Goal: Task Accomplishment & Management: Manage account settings

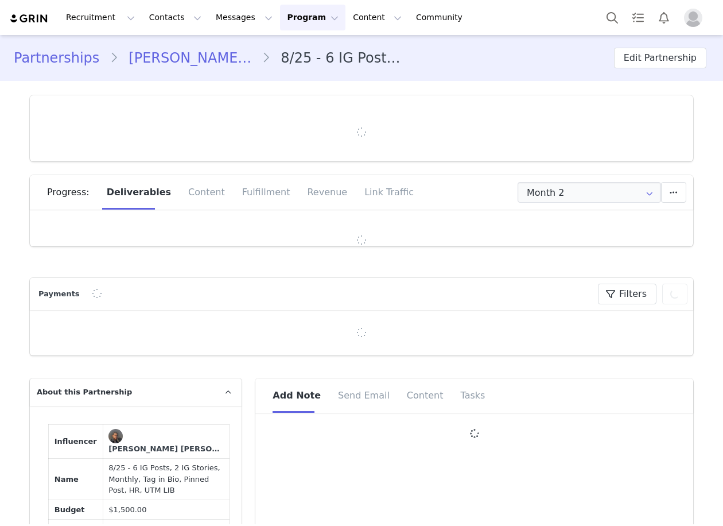
type input "+1 ([GEOGRAPHIC_DATA])"
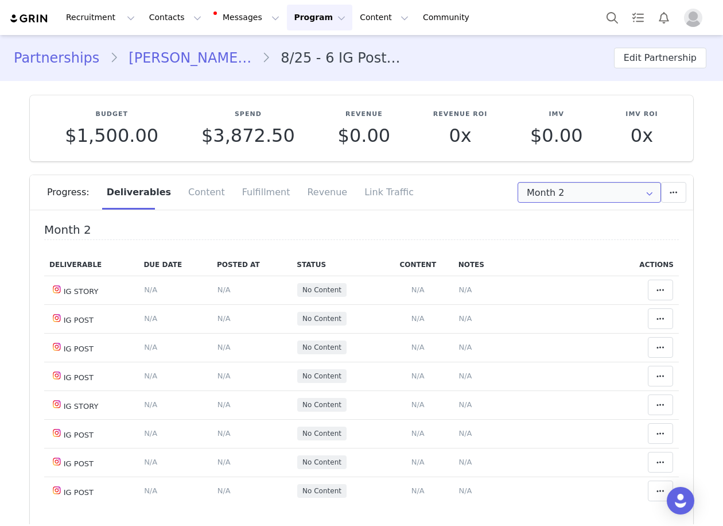
click at [551, 191] on input "Month 2" at bounding box center [588, 192] width 143 height 21
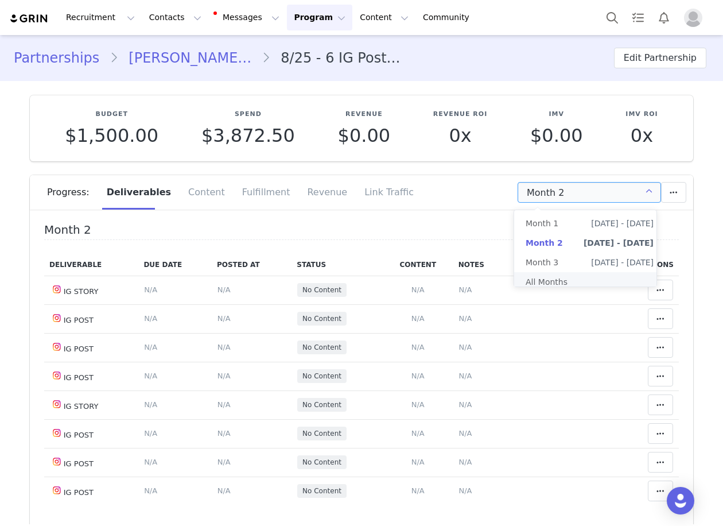
click at [573, 277] on li "All Months" at bounding box center [589, 282] width 151 height 20
type input "All"
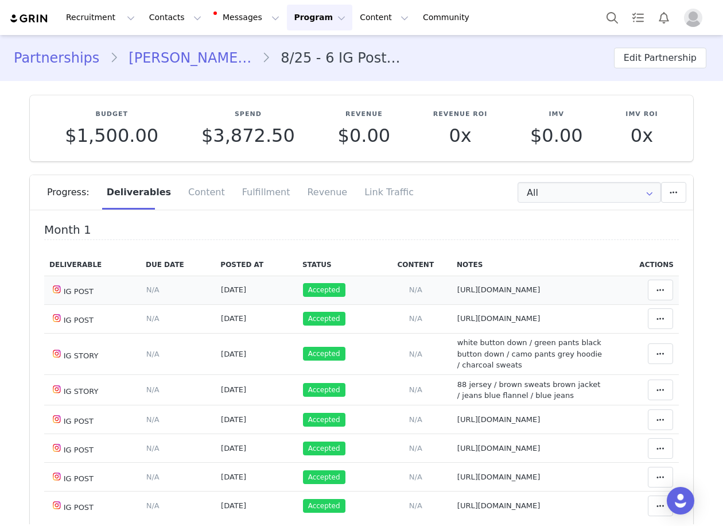
click at [457, 294] on span "https://www.instagram.com/p/DOMEZwfCc3C/?img_index=1" at bounding box center [498, 289] width 83 height 9
type textarea "https://www.instagram.com/p/DOMEZwfCc3C/?img_index=1"
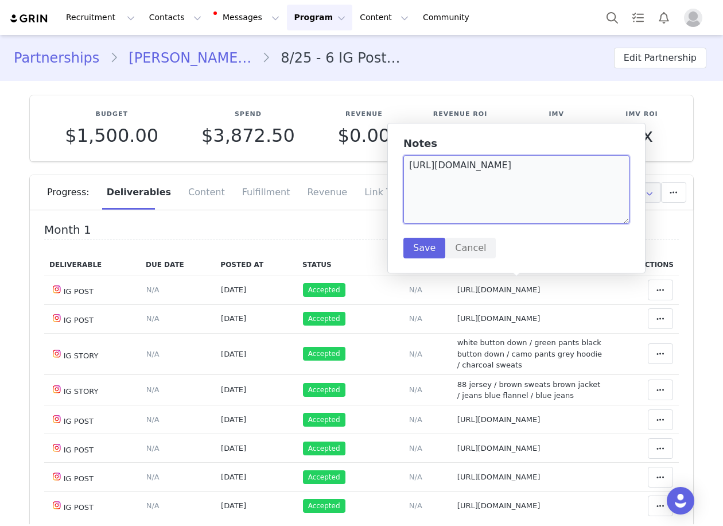
click at [469, 179] on textarea "https://www.instagram.com/p/DOMEZwfCc3C/?img_index=1" at bounding box center [516, 189] width 226 height 69
click at [469, 178] on textarea "https://www.instagram.com/p/DOMEZwfCc3C/?img_index=1" at bounding box center [516, 189] width 226 height 69
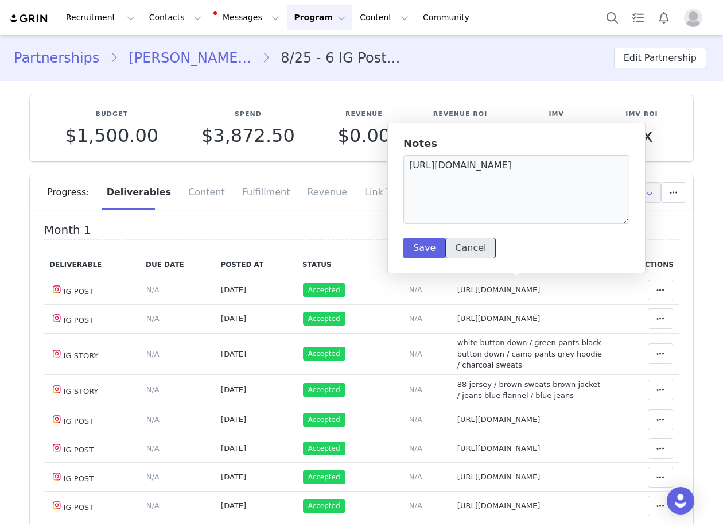
click at [468, 251] on button "Cancel" at bounding box center [470, 248] width 50 height 21
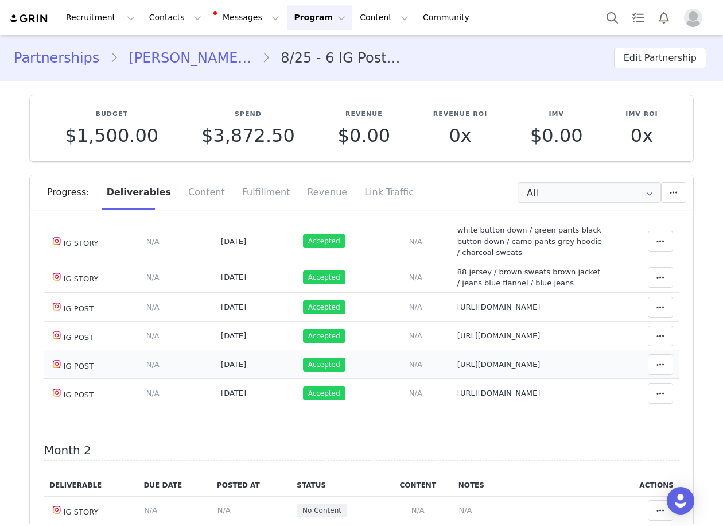
scroll to position [115, 0]
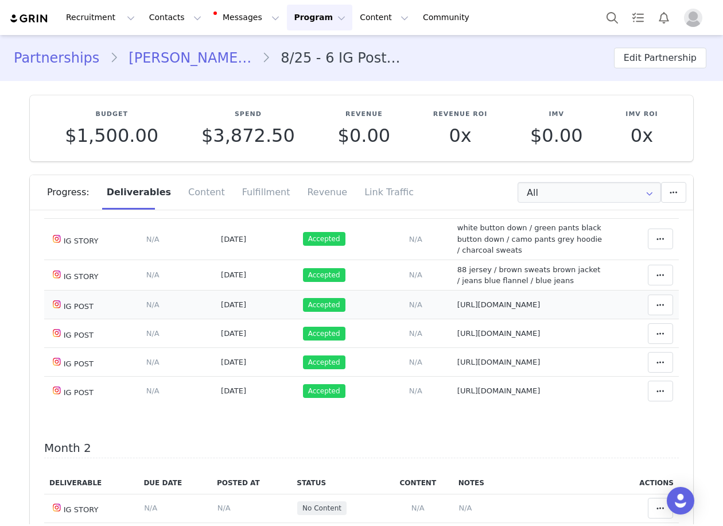
click at [464, 304] on span "https://www.instagram.com/p/DOtnI8ej0hs/?img_index=1" at bounding box center [498, 304] width 83 height 9
type textarea "https://www.instagram.com/p/DOtnI8ej0hs/?img_index=1"
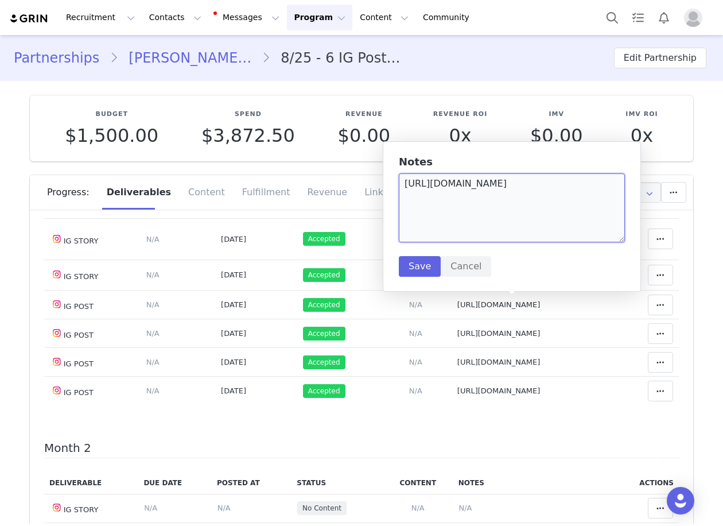
click at [478, 201] on textarea "https://www.instagram.com/p/DOtnI8ej0hs/?img_index=1" at bounding box center [512, 207] width 226 height 69
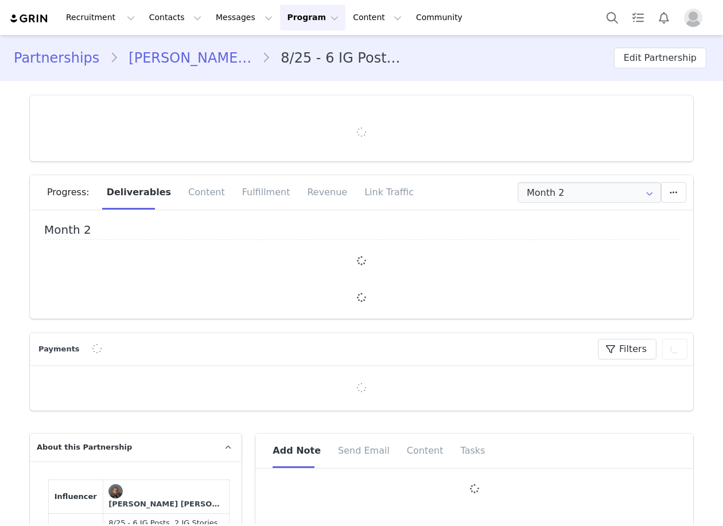
type input "+1 ([GEOGRAPHIC_DATA])"
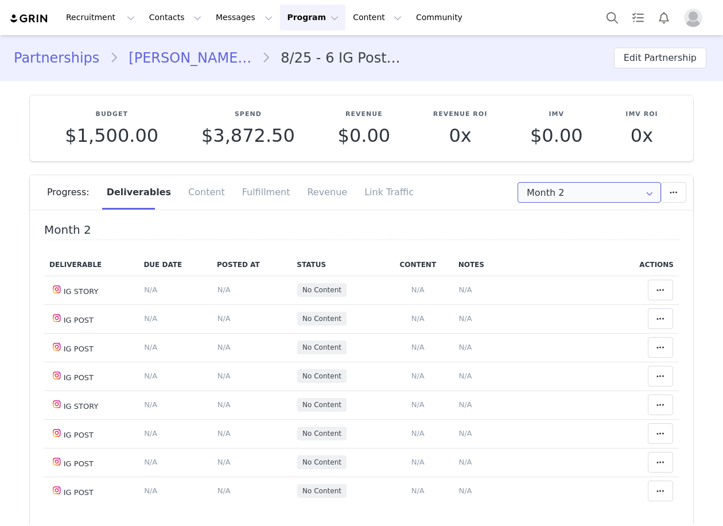
click at [534, 199] on input "Month 2" at bounding box center [588, 192] width 143 height 21
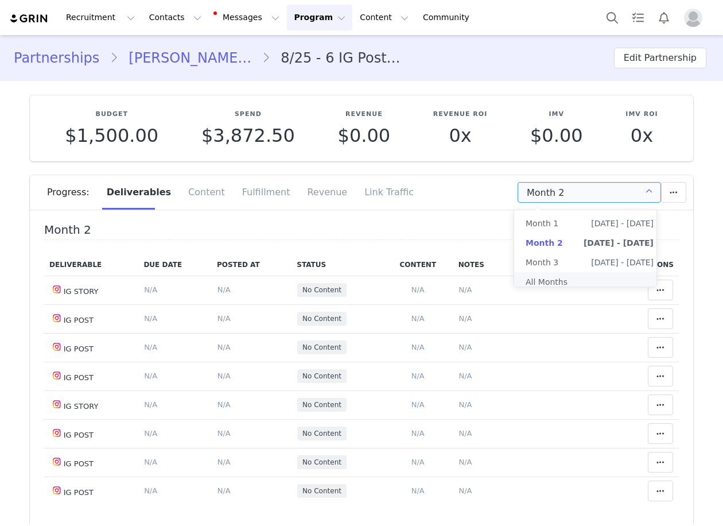
click at [539, 279] on li "All Months" at bounding box center [589, 282] width 151 height 20
type input "All"
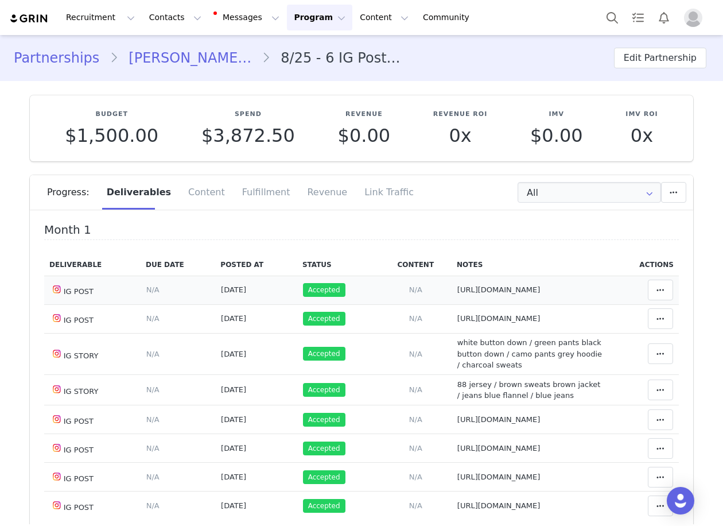
click at [457, 293] on span "https://www.instagram.com/p/DOMEZwfCc3C/?img_index=1" at bounding box center [498, 289] width 83 height 9
type textarea "https://www.instagram.com/p/DOMEZwfCc3C/?img_index=1"
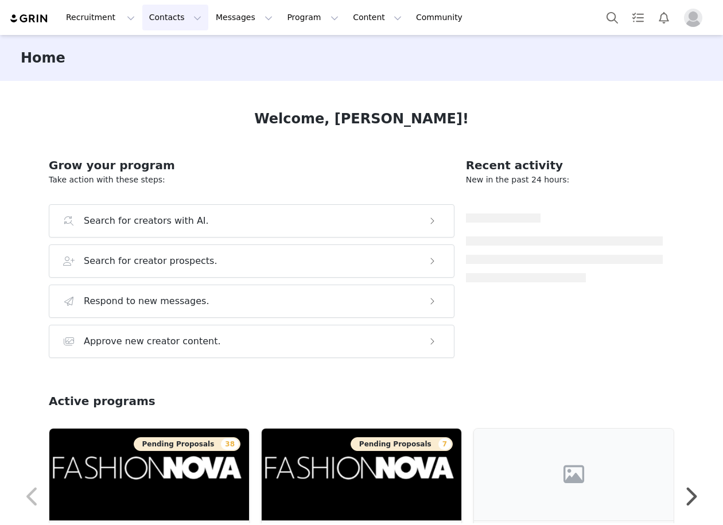
click at [159, 20] on button "Contacts Contacts" at bounding box center [175, 18] width 66 height 26
click at [169, 56] on p "Creators" at bounding box center [158, 51] width 34 height 12
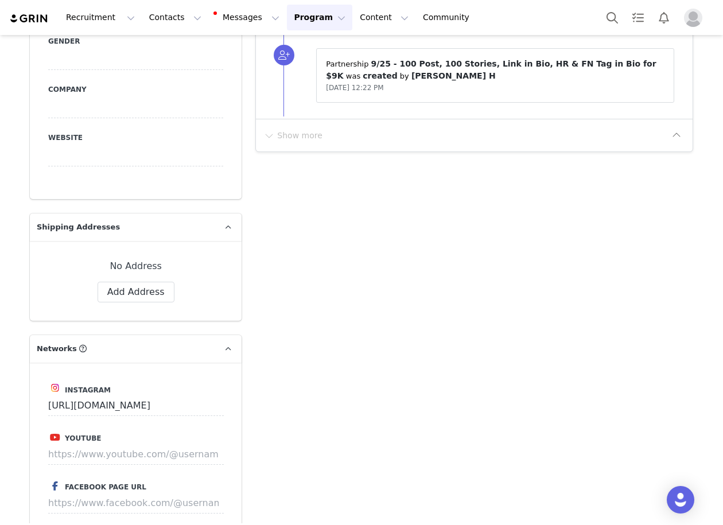
scroll to position [1893, 0]
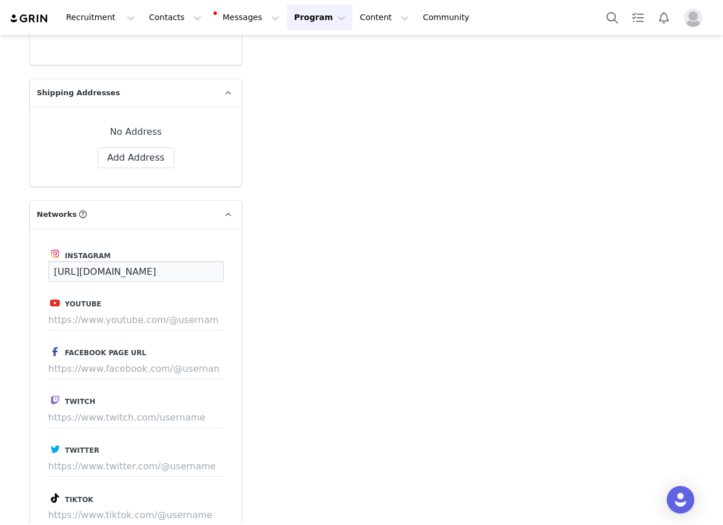
click at [180, 261] on input "https://www.instagram.com/loladmits" at bounding box center [136, 271] width 176 height 21
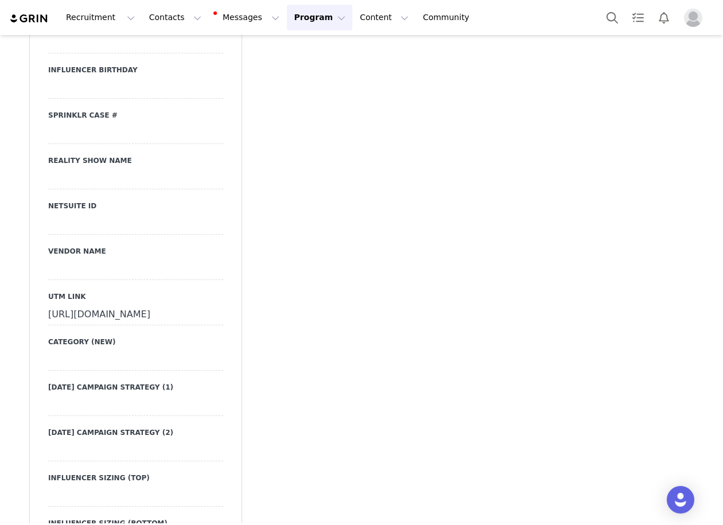
scroll to position [3229, 0]
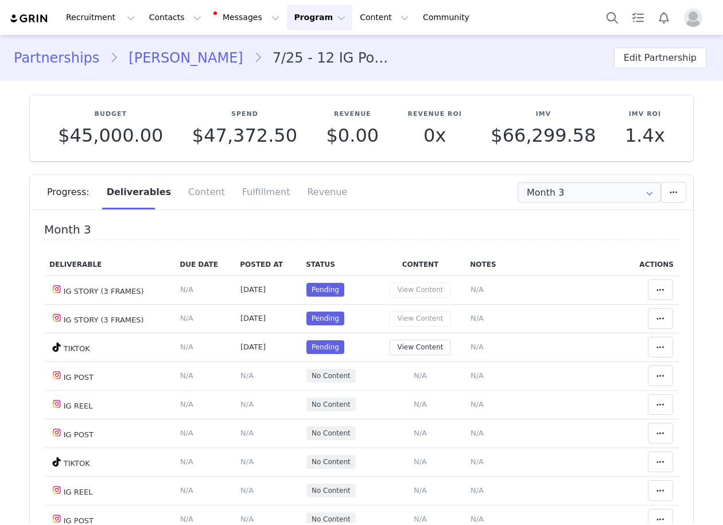
scroll to position [172, 0]
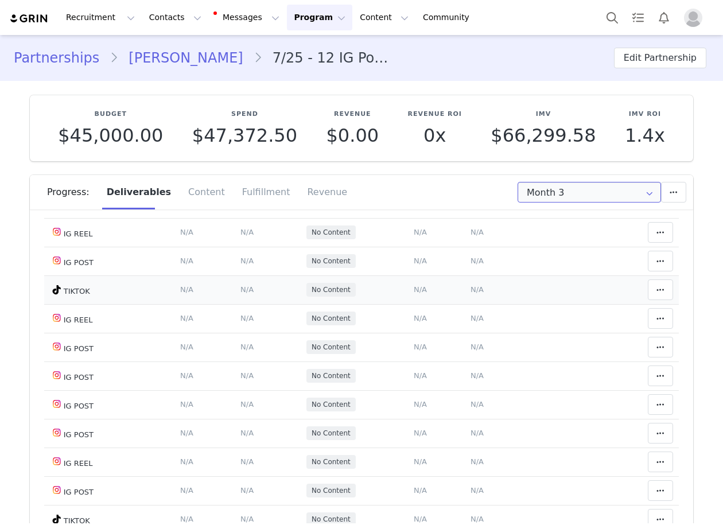
click at [545, 193] on input "Month 3" at bounding box center [588, 192] width 143 height 21
click at [547, 276] on li "All Months" at bounding box center [589, 282] width 151 height 20
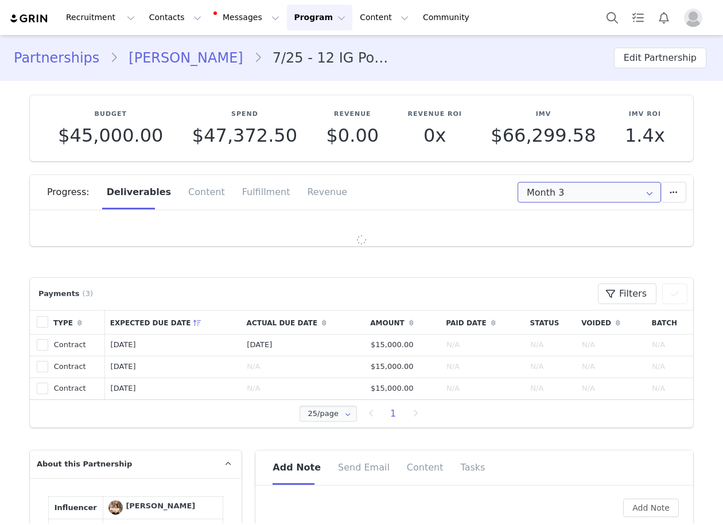
type input "All"
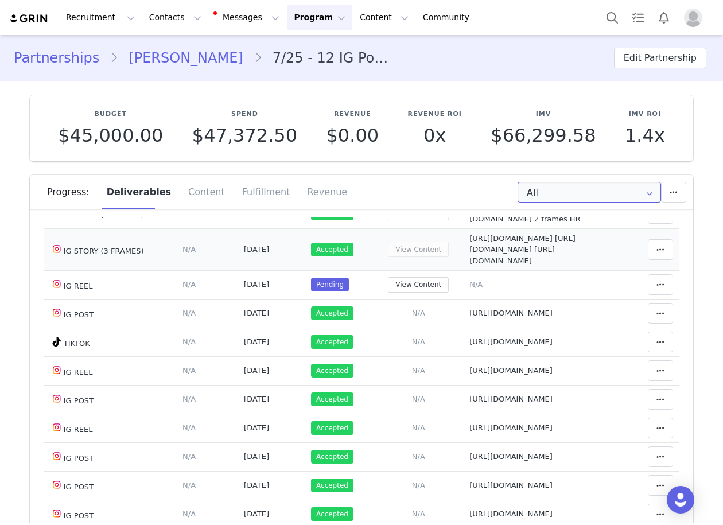
scroll to position [803, 0]
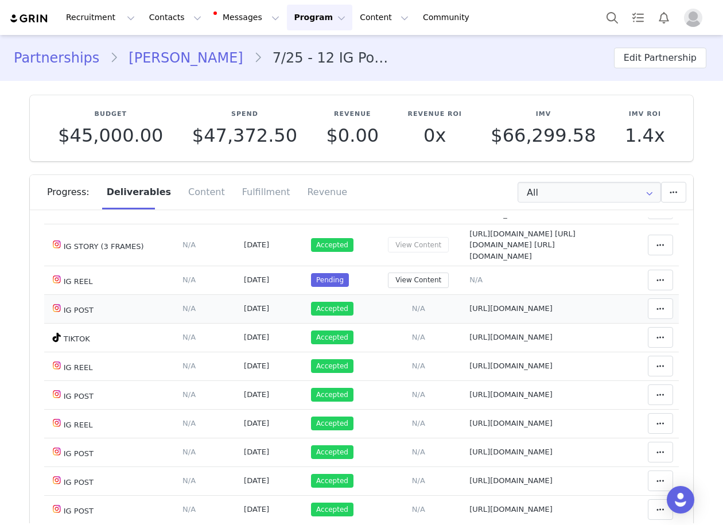
click at [469, 313] on span "https://www.instagram.com/p/DNUP1d2v0io/?img_index=1" at bounding box center [510, 308] width 83 height 9
type textarea "https://www.instagram.com/p/DNUP1d2v0io/?img_index=1"
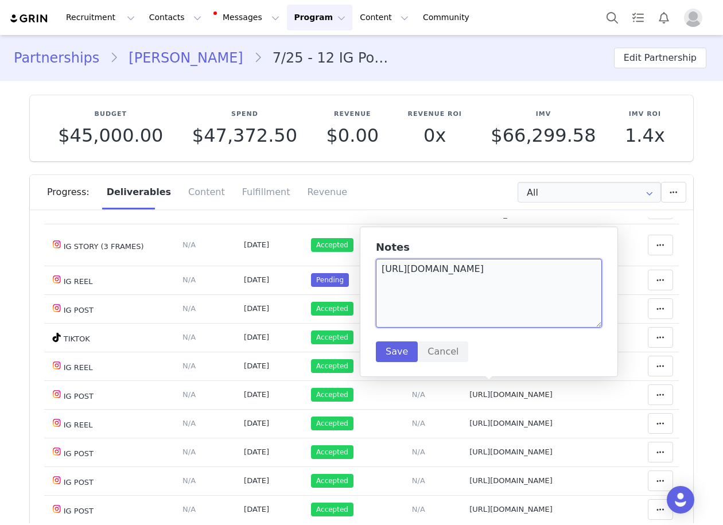
click at [445, 271] on textarea "https://www.instagram.com/p/DNUP1d2v0io/?img_index=1" at bounding box center [489, 293] width 226 height 69
click at [447, 355] on button "Cancel" at bounding box center [443, 351] width 50 height 21
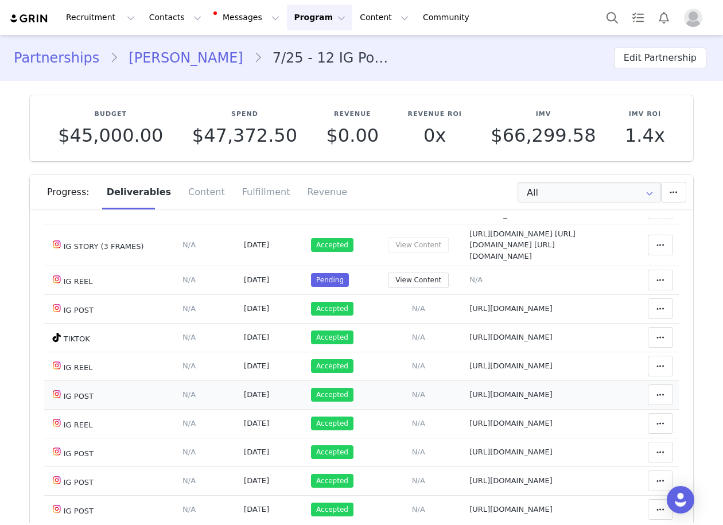
click at [469, 399] on span "https://www.instagram.com/p/DNpHs5URybg/?img_index=3" at bounding box center [510, 394] width 83 height 9
type textarea "https://www.instagram.com/p/DNpHs5URybg/?img_index=3"
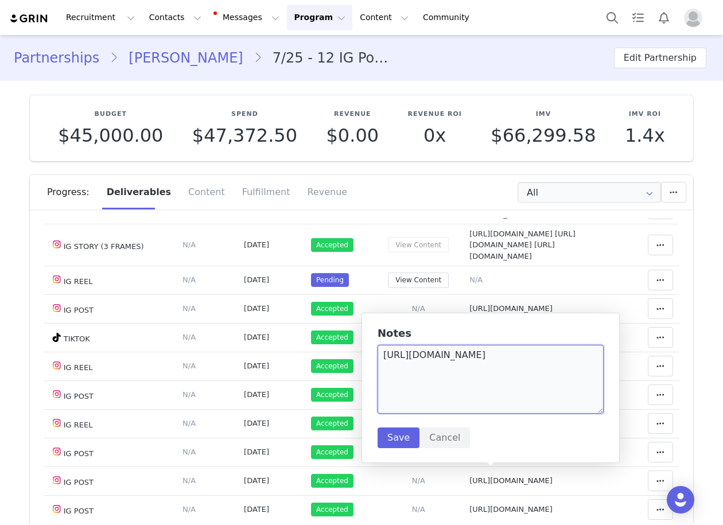
click at [482, 356] on textarea "https://www.instagram.com/p/DNpHs5URybg/?img_index=3" at bounding box center [491, 379] width 226 height 69
click at [483, 356] on textarea "https://www.instagram.com/p/DNpHs5URybg/?img_index=3" at bounding box center [491, 379] width 226 height 69
click at [436, 429] on button "Cancel" at bounding box center [444, 437] width 50 height 21
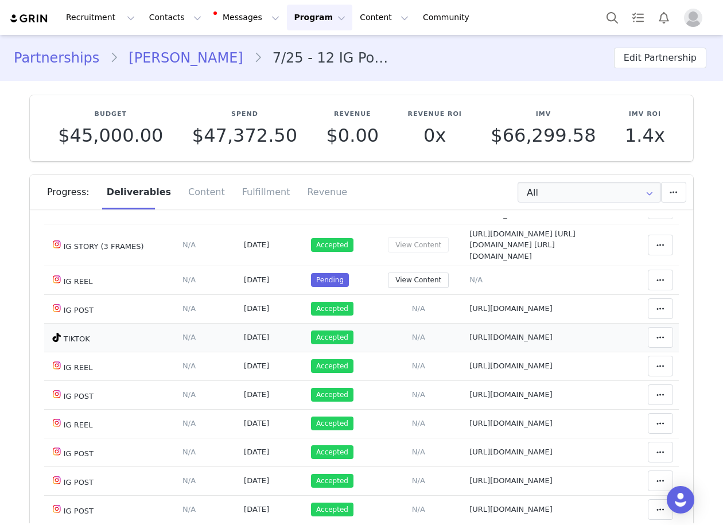
click at [464, 352] on td "Notes Save Cancel https://www.tiktok.com/@shellraven1/video/7552019431946210591" at bounding box center [543, 337] width 159 height 29
click at [469, 341] on span "https://www.tiktok.com/@shellraven1/video/7552019431946210591" at bounding box center [510, 337] width 83 height 9
type textarea "https://www.tiktok.com/@shellraven1/video/7552019431946210591"
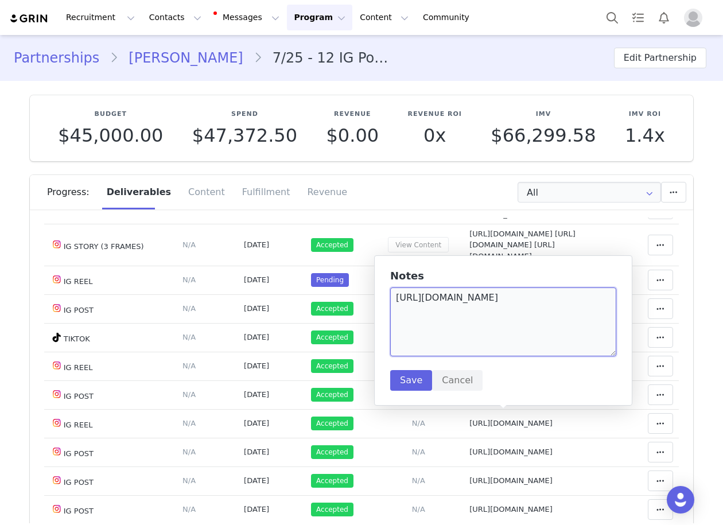
click at [418, 318] on textarea "https://www.tiktok.com/@shellraven1/video/7552019431946210591" at bounding box center [503, 321] width 226 height 69
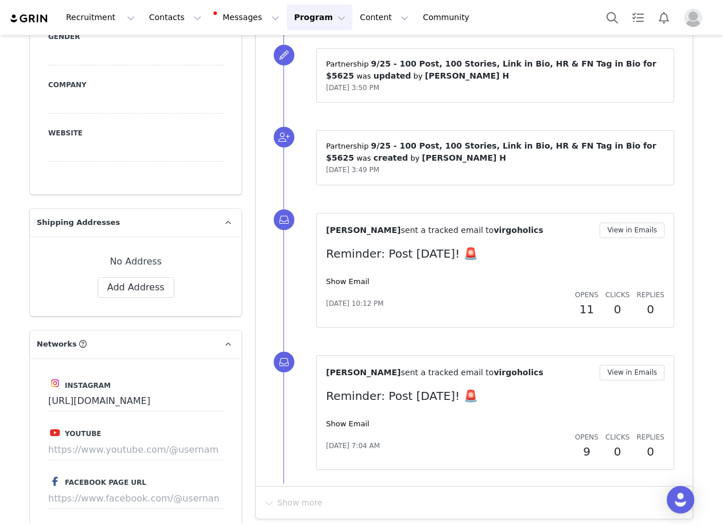
scroll to position [1836, 0]
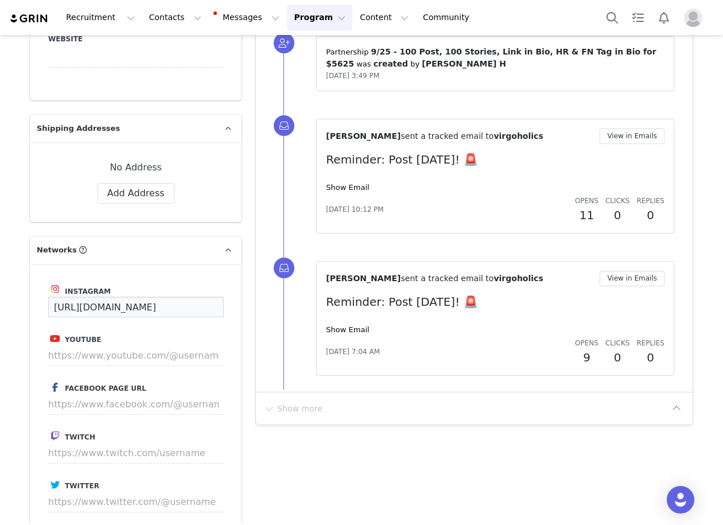
click at [150, 297] on input "[URL][DOMAIN_NAME]" at bounding box center [136, 307] width 176 height 21
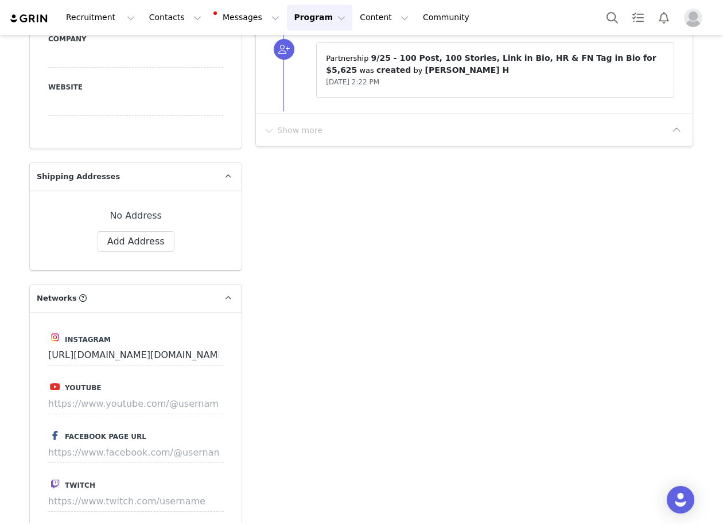
scroll to position [2008, 0]
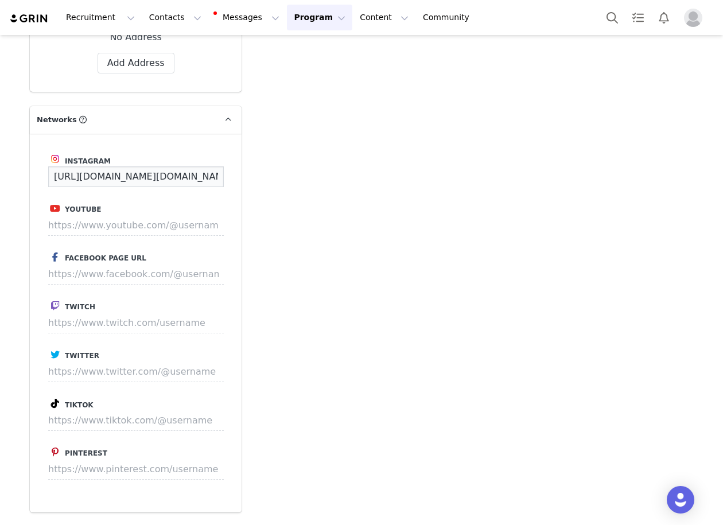
click at [174, 166] on input "https://www.instagram.com/libras.society/" at bounding box center [136, 176] width 176 height 21
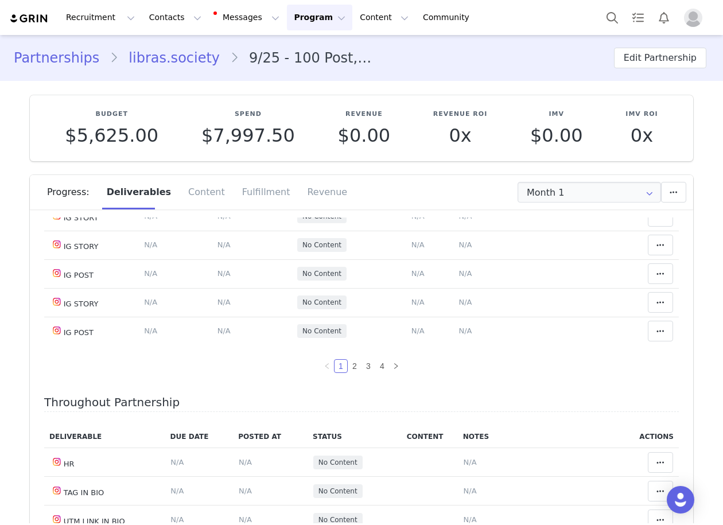
scroll to position [367, 0]
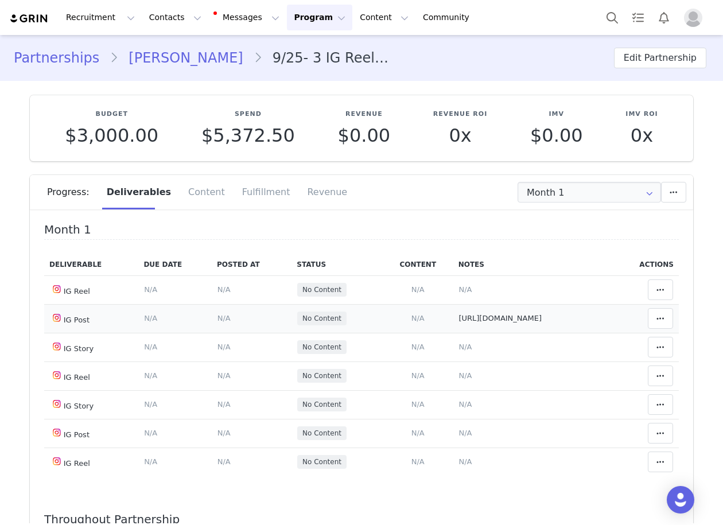
click at [465, 318] on span "[URL][DOMAIN_NAME]" at bounding box center [499, 318] width 83 height 9
type textarea "[URL][DOMAIN_NAME]"
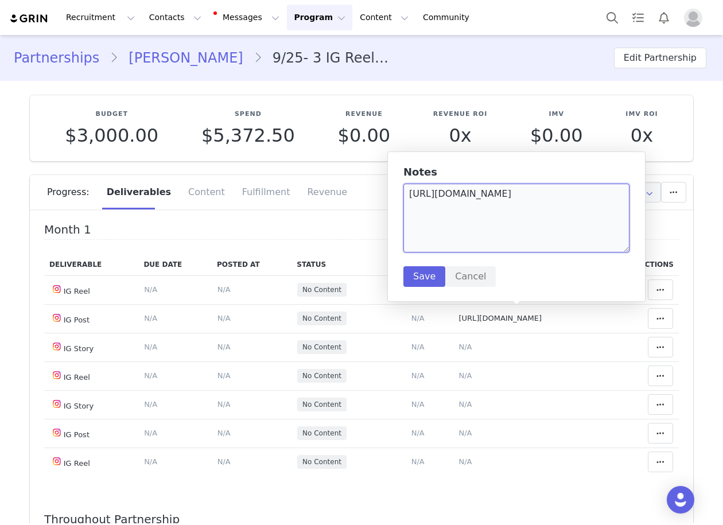
click at [513, 222] on textarea "[URL][DOMAIN_NAME]" at bounding box center [516, 218] width 226 height 69
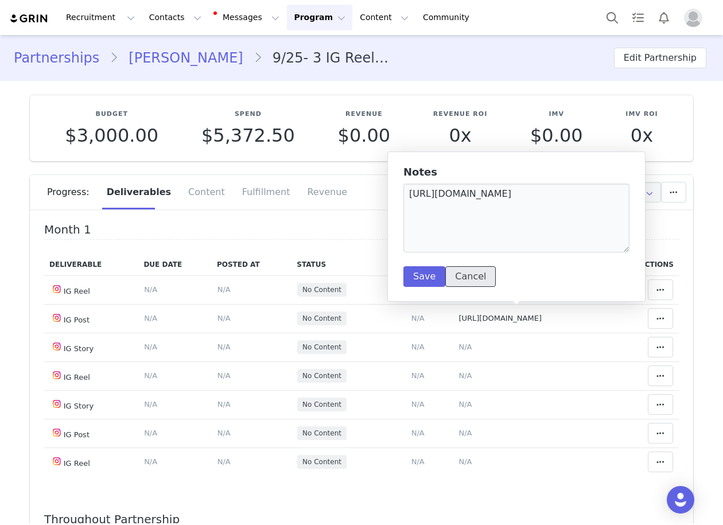
click at [454, 273] on button "Cancel" at bounding box center [470, 276] width 50 height 21
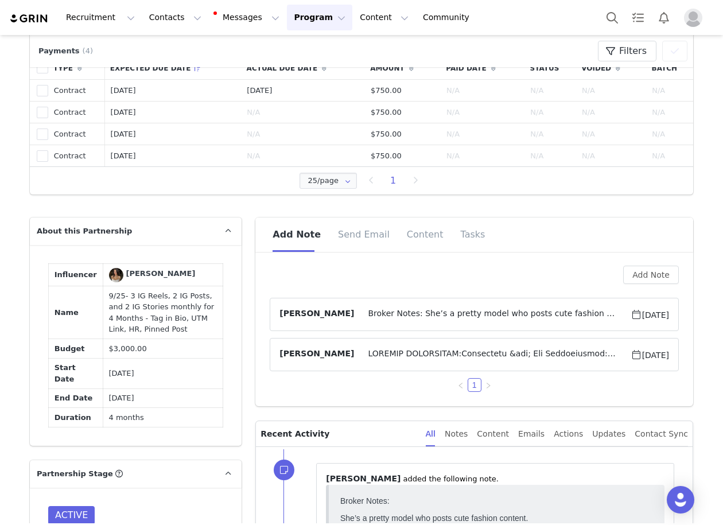
scroll to position [574, 0]
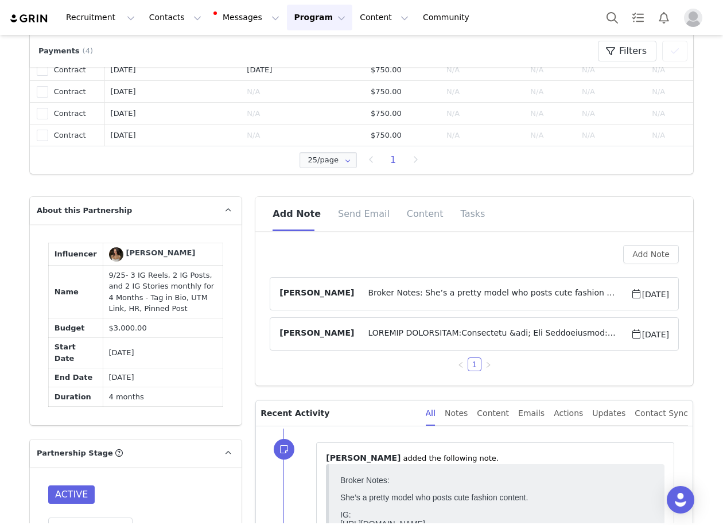
click at [354, 297] on span "Broker Notes: She’s a pretty model who posts cute fashion content. IG:[URL][DOM…" at bounding box center [492, 294] width 276 height 14
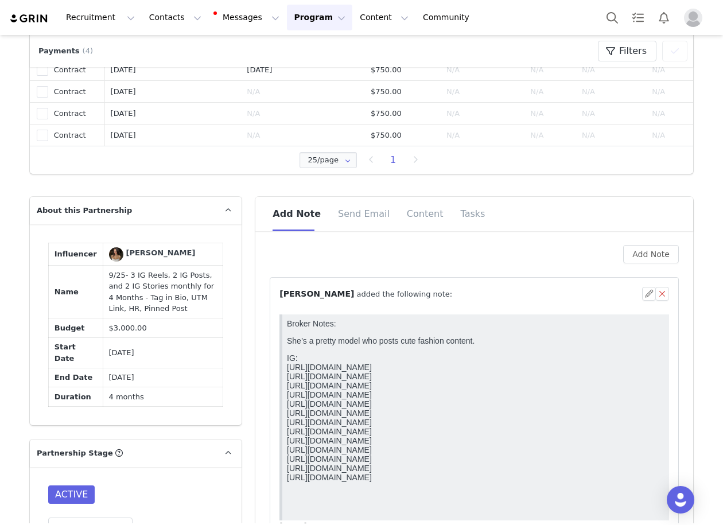
scroll to position [0, 0]
click at [337, 294] on span "⁨ [PERSON_NAME] ⁩ added the following note:" at bounding box center [365, 294] width 173 height 12
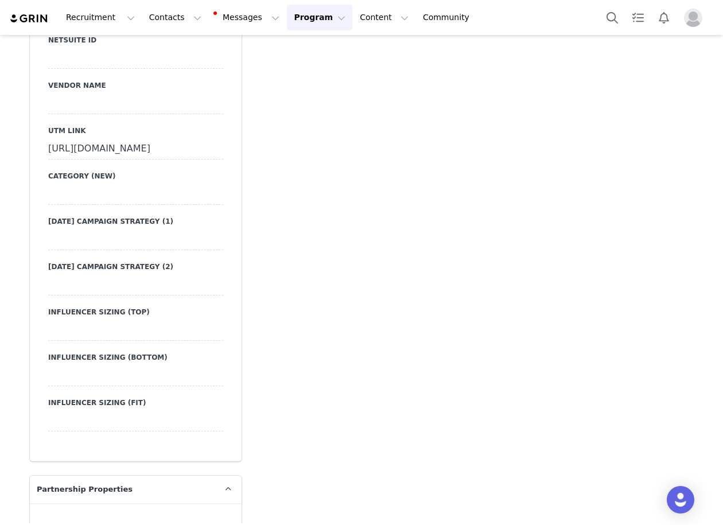
scroll to position [3442, 0]
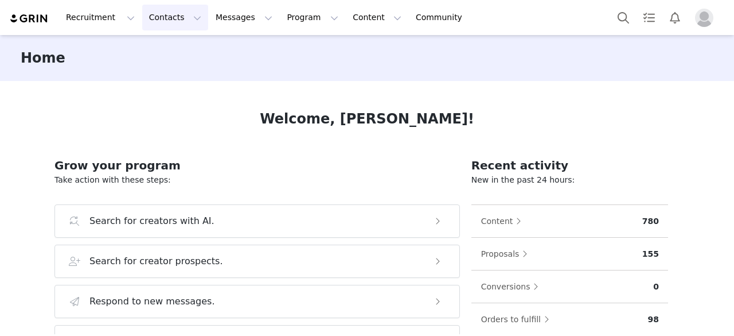
click at [142, 18] on button "Contacts Contacts" at bounding box center [175, 18] width 66 height 26
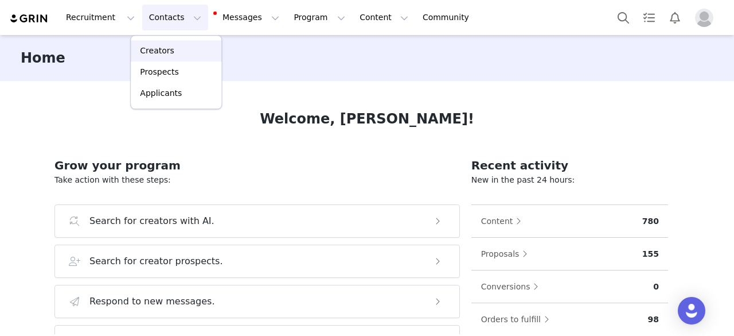
click at [153, 45] on p "Creators" at bounding box center [157, 51] width 34 height 12
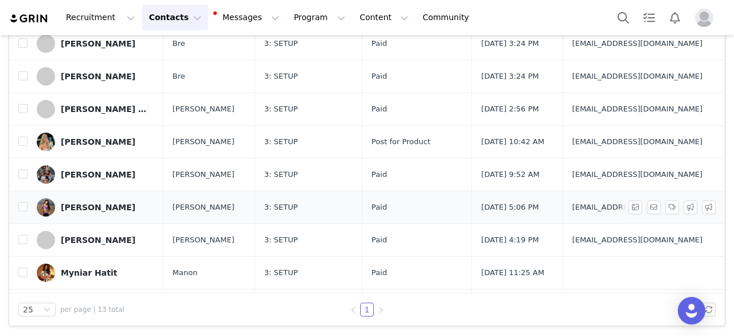
scroll to position [176, 0]
